Goal: Contribute content: Add original content to the website for others to see

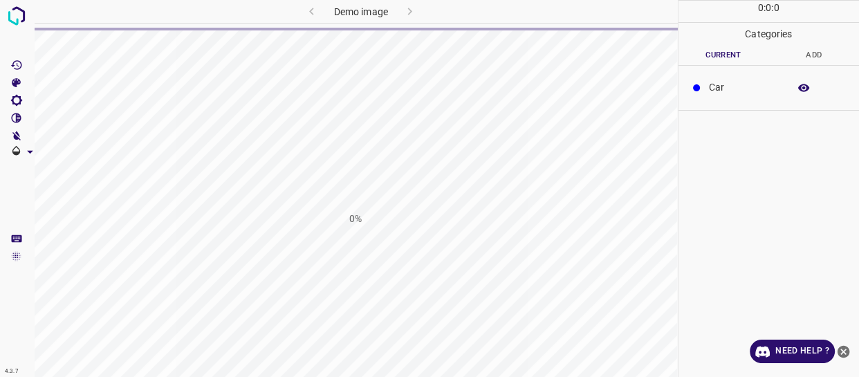
click at [842, 350] on icon "close-help" at bounding box center [843, 351] width 15 height 15
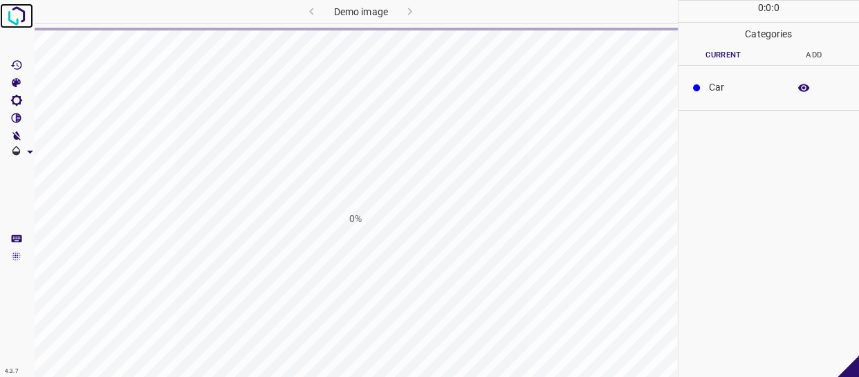
click at [16, 19] on img at bounding box center [16, 15] width 25 height 25
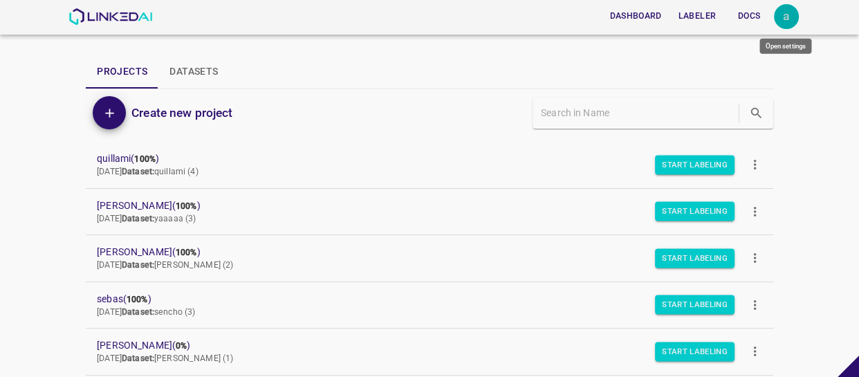
click at [778, 7] on div "a" at bounding box center [786, 16] width 25 height 25
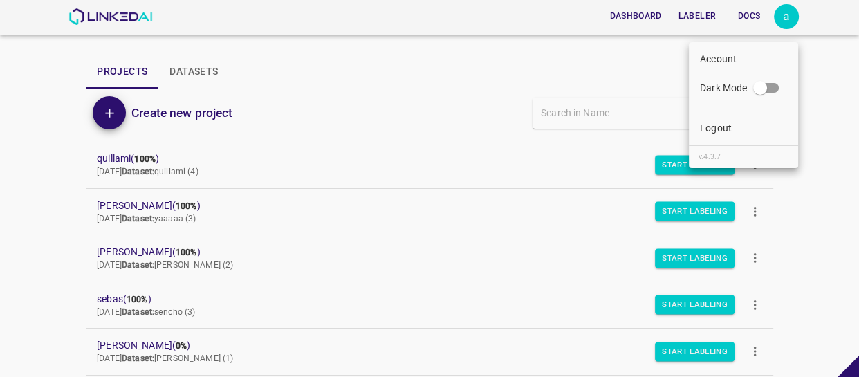
click at [725, 122] on p "Logout" at bounding box center [716, 128] width 32 height 15
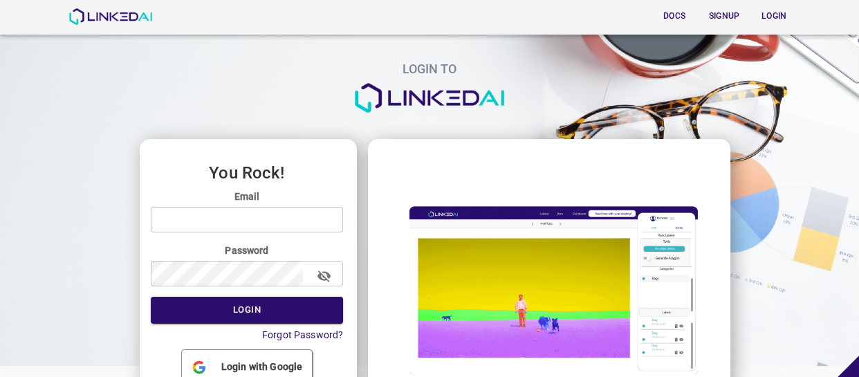
type input "allugole2013@gmail.com"
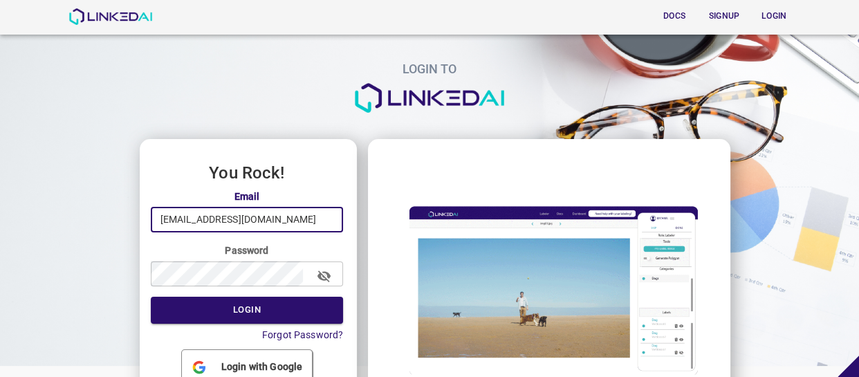
drag, startPoint x: 285, startPoint y: 214, endPoint x: 131, endPoint y: 205, distance: 153.8
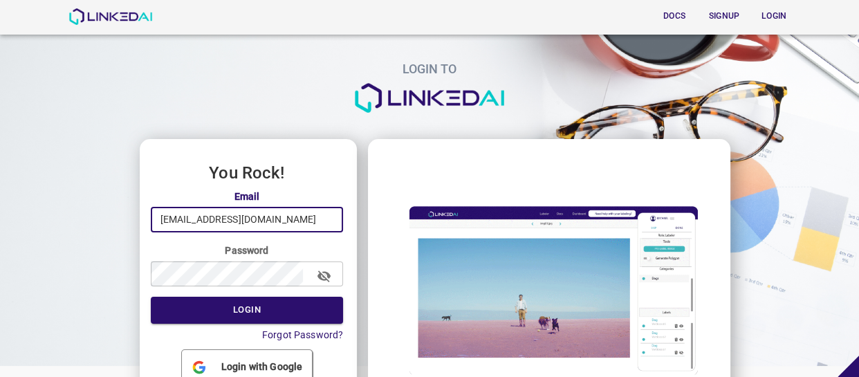
click at [134, 206] on div "LOGIN TO You Rock! Email allugole2013@gmail.com ​ Password ​ Login Forgot Passw…" at bounding box center [424, 219] width 870 height 461
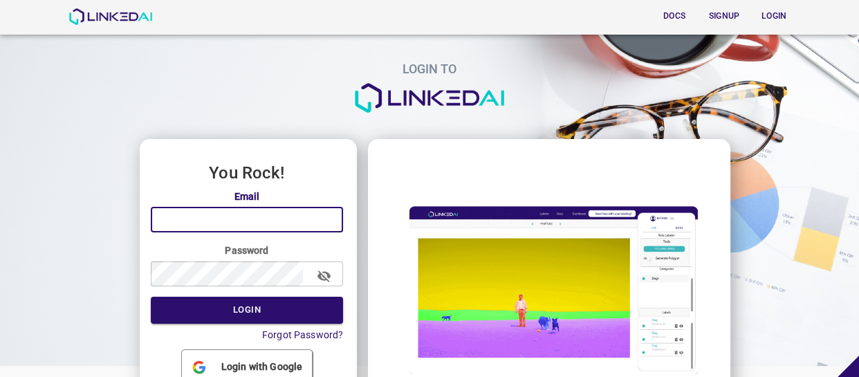
paste input "admin@linkedai.co"
type input "admin@linkedai.co"
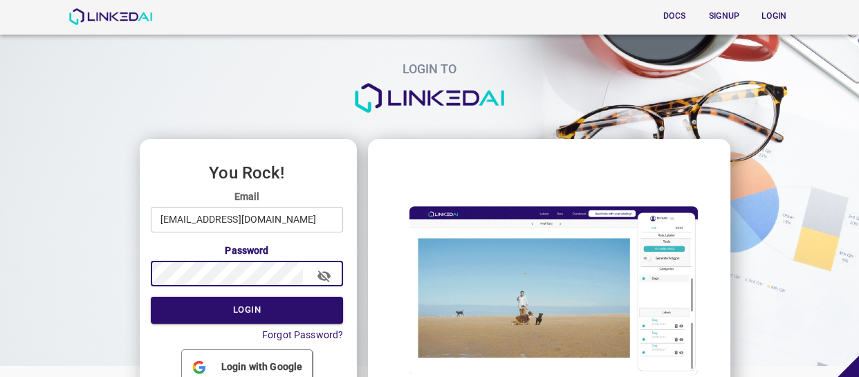
click at [102, 275] on div "LOGIN TO You Rock! Email admin@linkedai.co ​ Password ​ Login Forgot Password? …" at bounding box center [424, 219] width 870 height 461
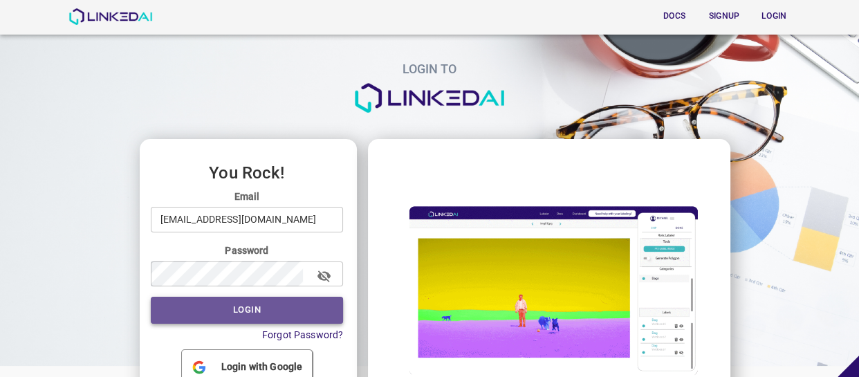
click at [248, 312] on button "Login" at bounding box center [247, 310] width 193 height 27
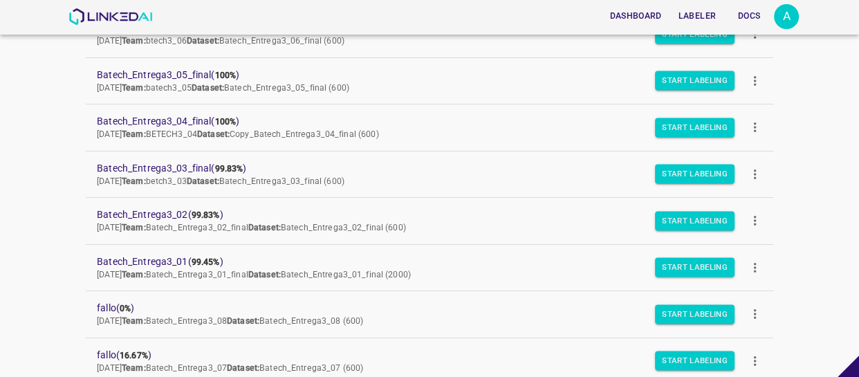
scroll to position [251, 0]
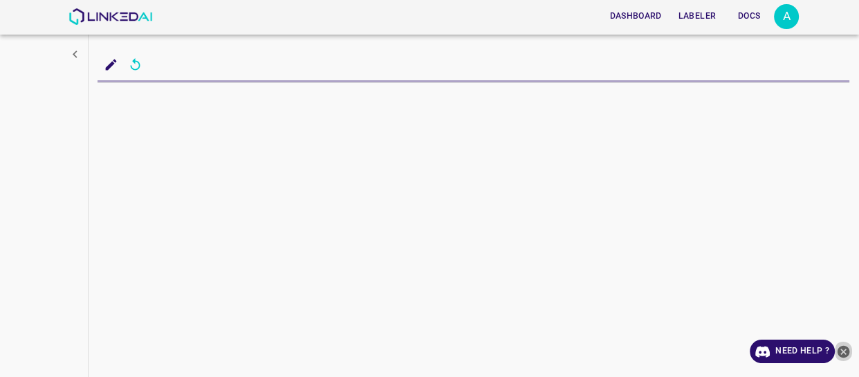
click at [844, 351] on icon "close-help" at bounding box center [843, 351] width 12 height 12
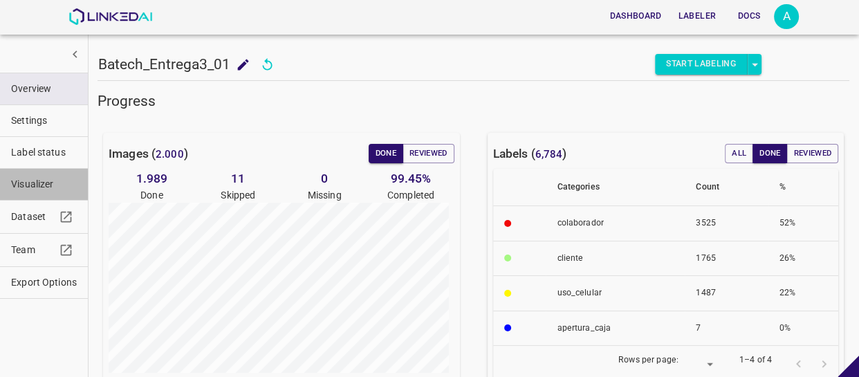
click at [30, 194] on button "Visualizer" at bounding box center [44, 184] width 88 height 31
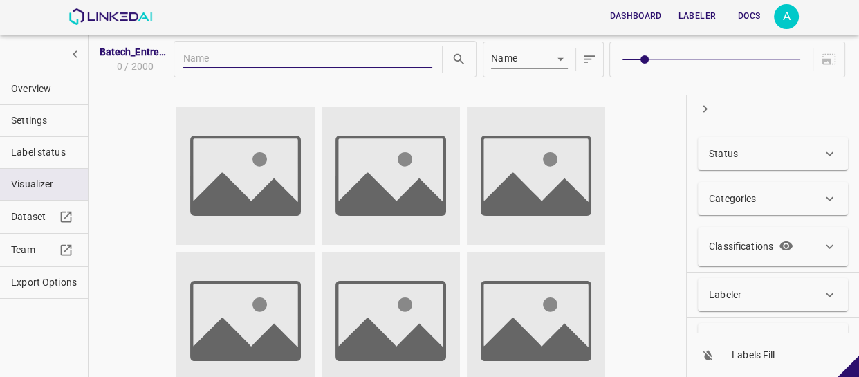
click at [46, 151] on span "Label status" at bounding box center [44, 152] width 66 height 15
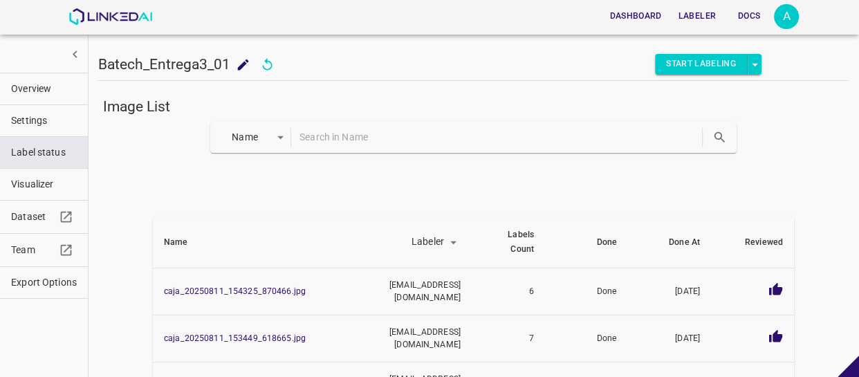
click at [344, 135] on input "text" at bounding box center [499, 137] width 400 height 20
type input "9501123"
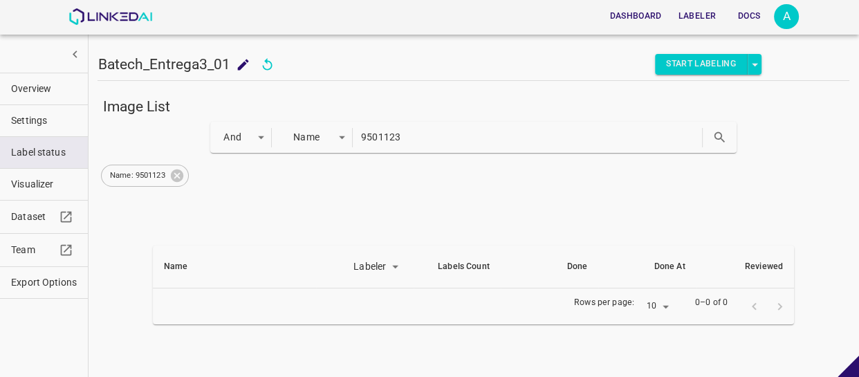
drag, startPoint x: 428, startPoint y: 140, endPoint x: 311, endPoint y: 136, distance: 117.6
click at [311, 136] on div "And and Name key 9501123" at bounding box center [473, 137] width 526 height 31
paste input "950123"
type input "950123"
click at [177, 171] on icon at bounding box center [177, 175] width 12 height 12
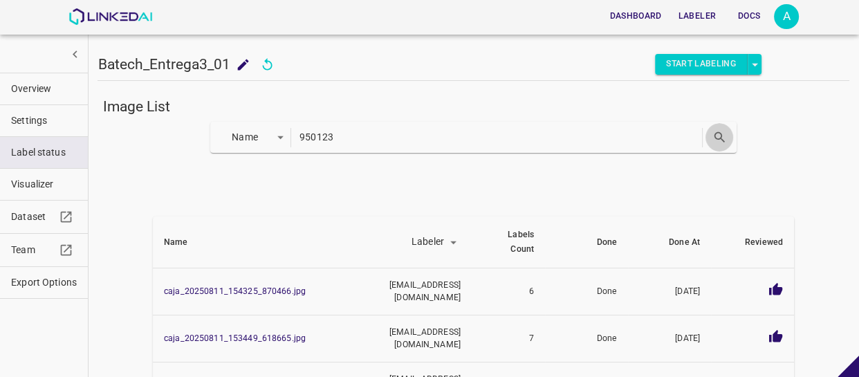
click at [719, 136] on button "search" at bounding box center [719, 137] width 28 height 28
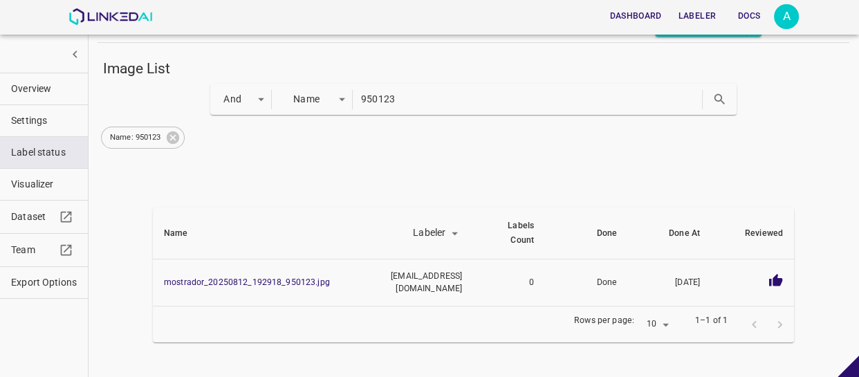
scroll to position [59, 0]
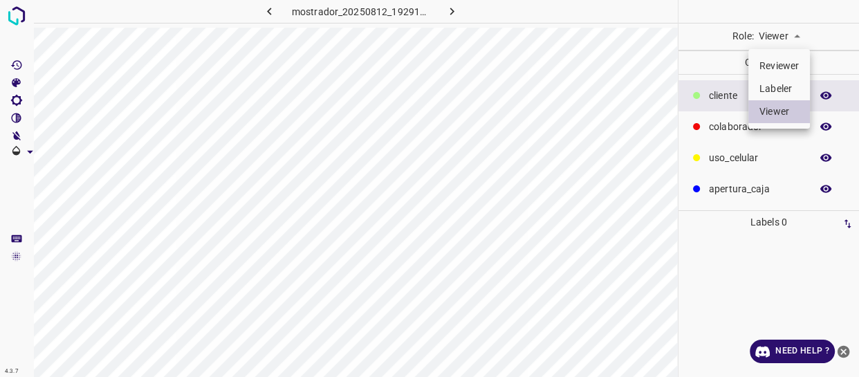
click at [795, 30] on body "4.3.7 mostrador_20250812_192918_950123.jpg Role: Viewer viewer Categories ​​cli…" at bounding box center [429, 188] width 859 height 377
click at [773, 82] on li "Labeler" at bounding box center [779, 88] width 62 height 23
type input "labeler"
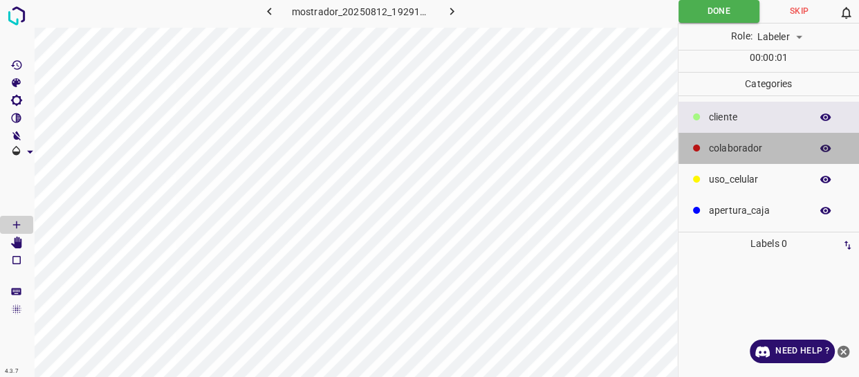
click at [739, 151] on p "colaborador" at bounding box center [756, 148] width 95 height 15
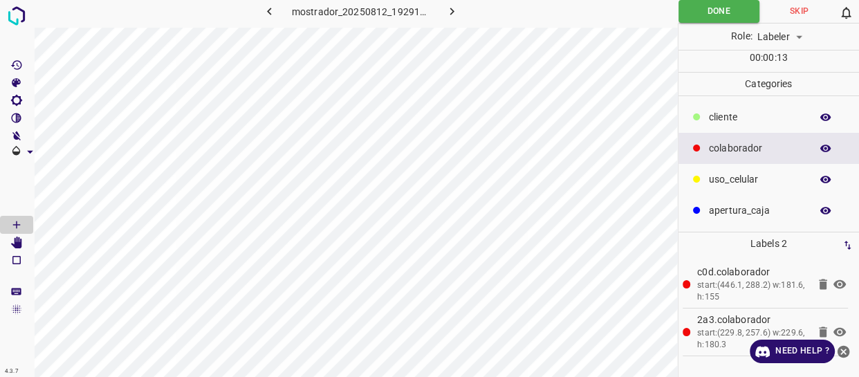
click at [749, 107] on div "​​cliente" at bounding box center [768, 117] width 181 height 31
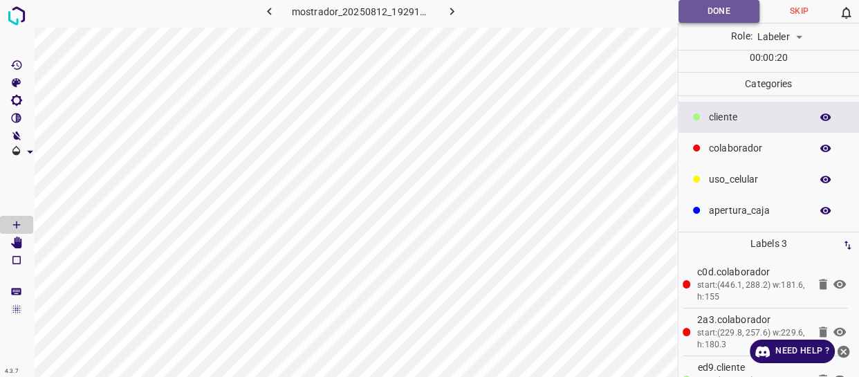
click at [734, 14] on button "Done" at bounding box center [718, 11] width 81 height 23
click at [842, 349] on icon "close-help" at bounding box center [843, 351] width 15 height 15
